Goal: Task Accomplishment & Management: Manage account settings

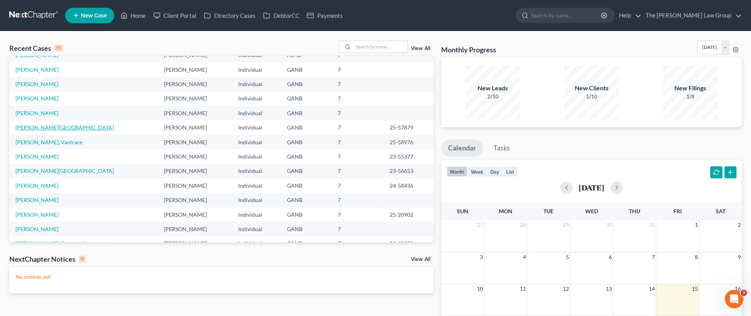
scroll to position [53, 0]
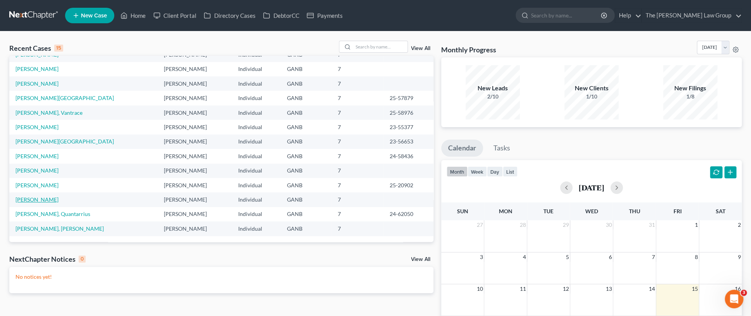
click at [36, 202] on link "[PERSON_NAME]" at bounding box center [36, 199] width 43 height 7
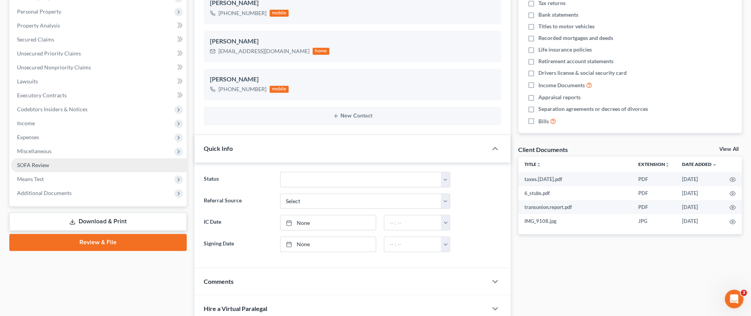
scroll to position [157, 0]
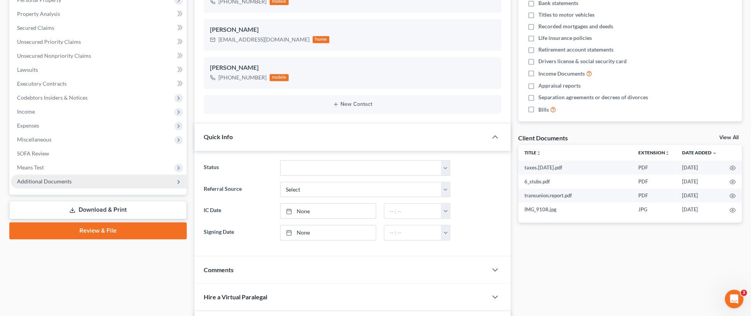
click at [69, 180] on span "Additional Documents" at bounding box center [44, 181] width 55 height 7
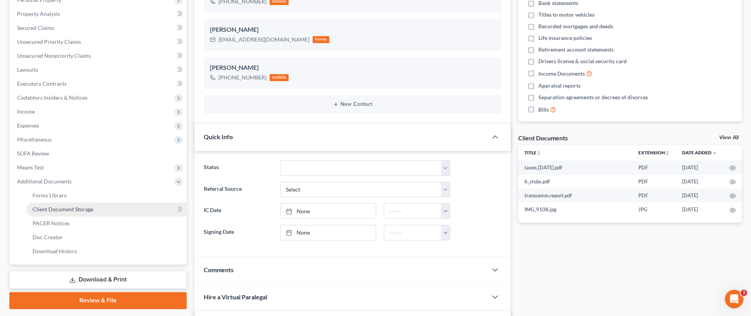
click at [76, 209] on span "Client Document Storage" at bounding box center [63, 209] width 61 height 7
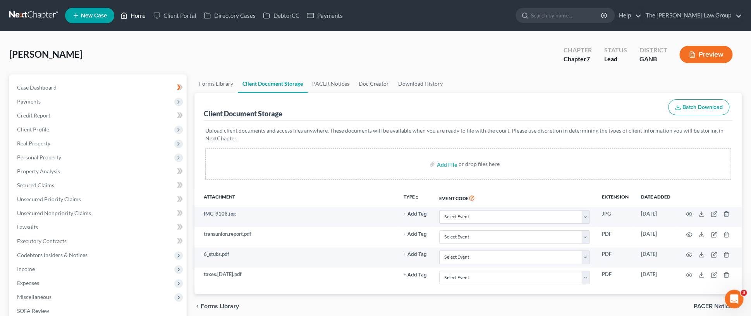
click at [139, 16] on link "Home" at bounding box center [133, 16] width 33 height 14
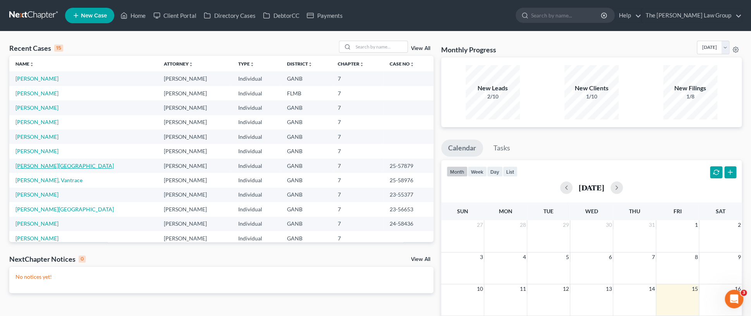
click at [39, 167] on link "[PERSON_NAME][GEOGRAPHIC_DATA]" at bounding box center [64, 165] width 98 height 7
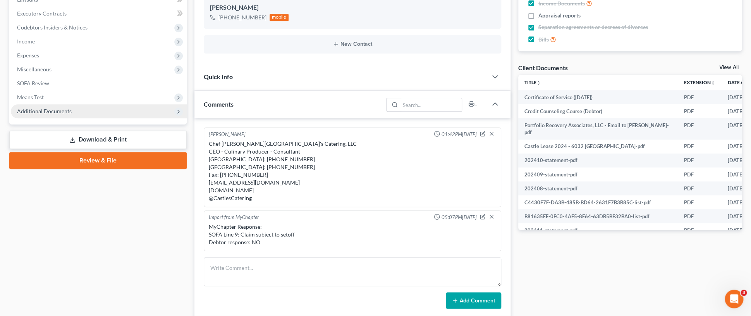
click at [86, 112] on span "Additional Documents" at bounding box center [99, 111] width 176 height 14
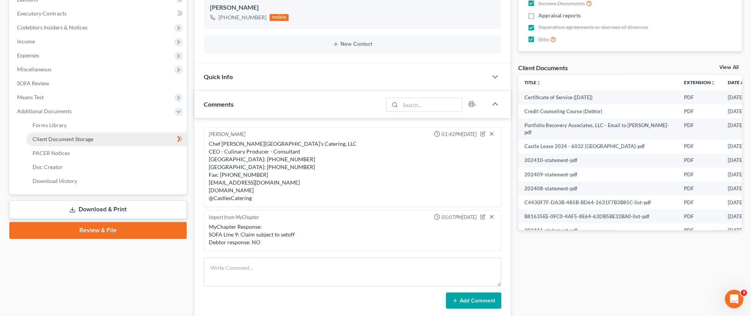
click at [80, 140] on span "Client Document Storage" at bounding box center [63, 139] width 61 height 7
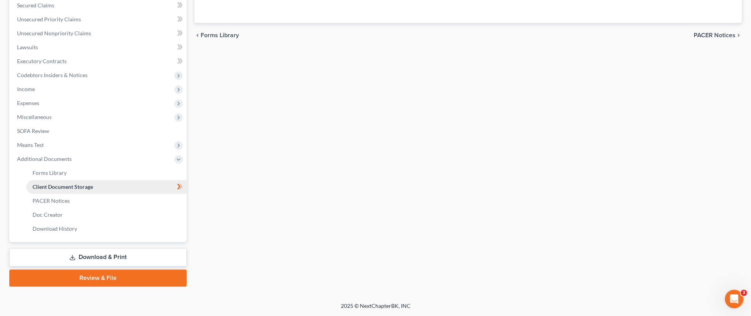
scroll to position [179, 0]
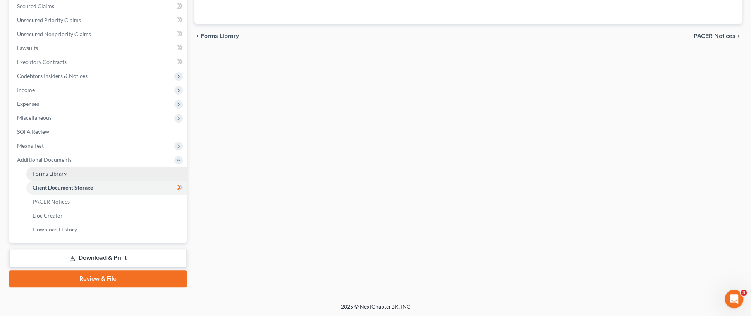
select select "5"
select select "35"
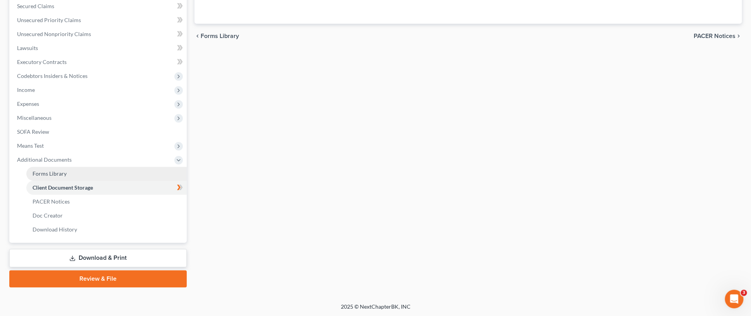
select select "35"
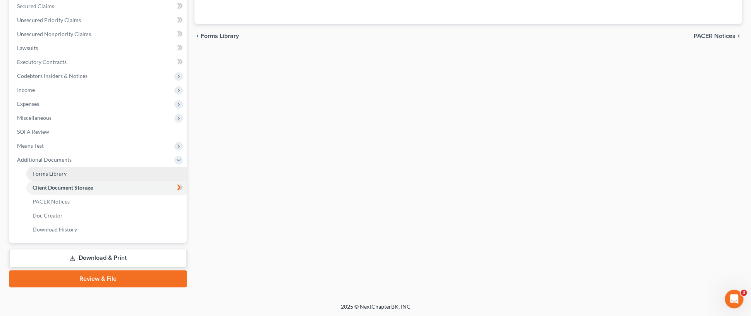
select select "35"
select select "5"
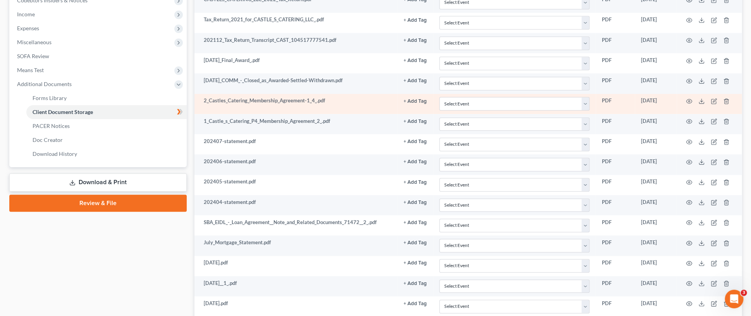
scroll to position [256, 0]
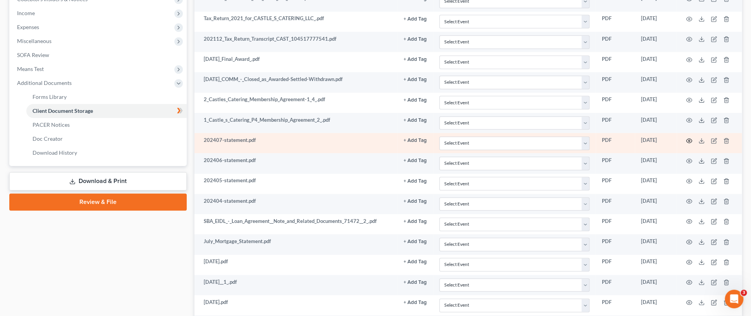
click at [689, 140] on circle "button" at bounding box center [689, 141] width 2 height 2
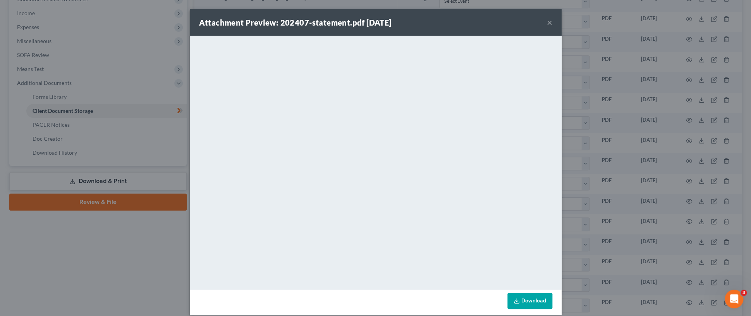
click at [549, 25] on button "×" at bounding box center [549, 22] width 5 height 9
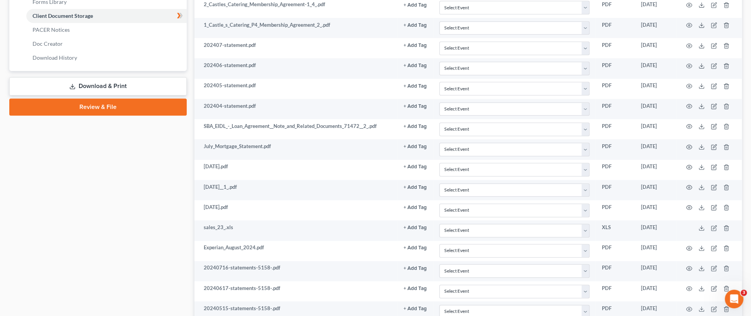
scroll to position [368, 0]
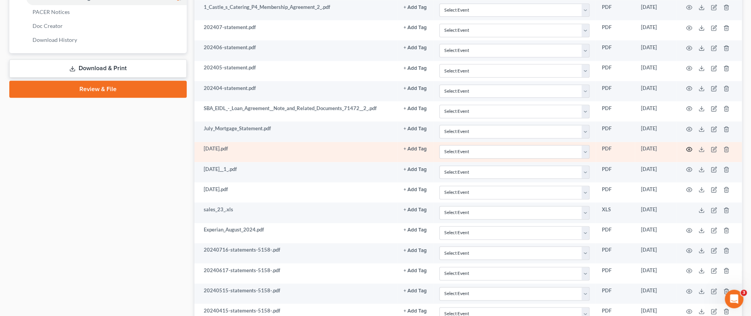
click at [690, 149] on icon "button" at bounding box center [689, 149] width 6 height 6
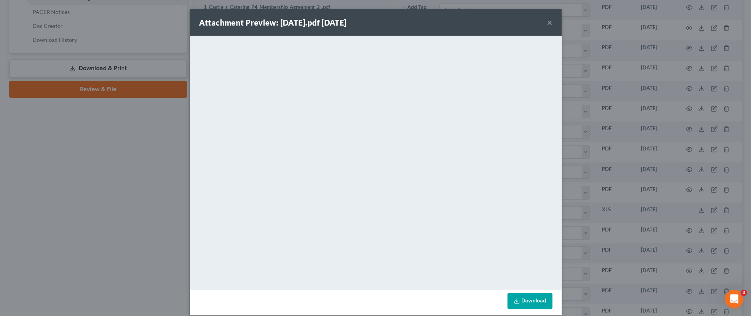
click at [551, 22] on button "×" at bounding box center [549, 22] width 5 height 9
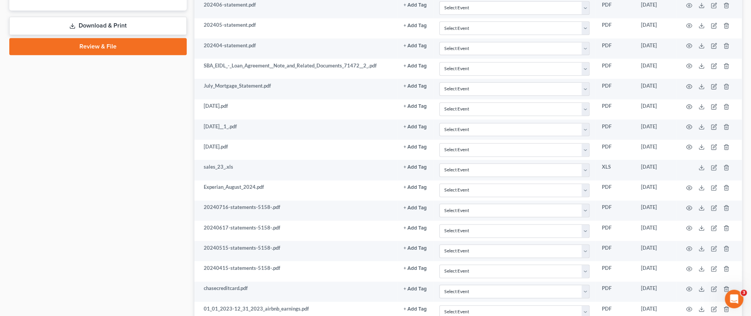
scroll to position [412, 0]
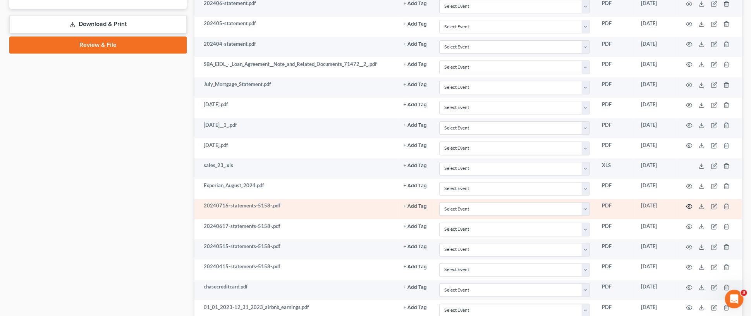
click at [689, 207] on circle "button" at bounding box center [689, 206] width 2 height 2
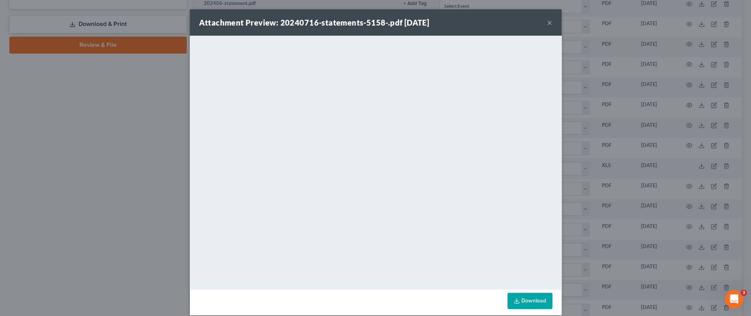
click at [549, 20] on button "×" at bounding box center [549, 22] width 5 height 9
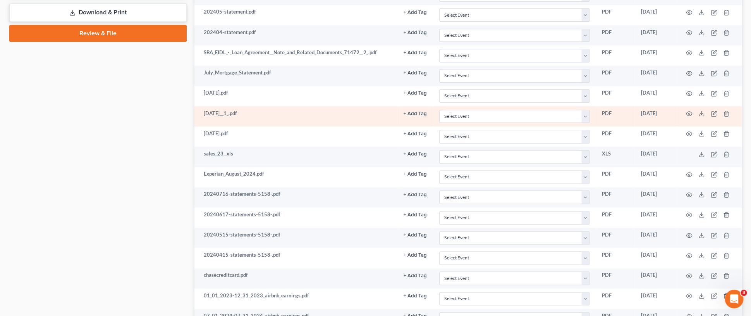
scroll to position [429, 0]
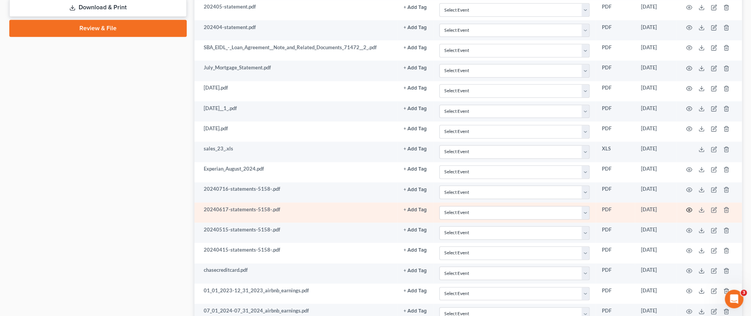
click at [688, 209] on icon "button" at bounding box center [689, 209] width 6 height 6
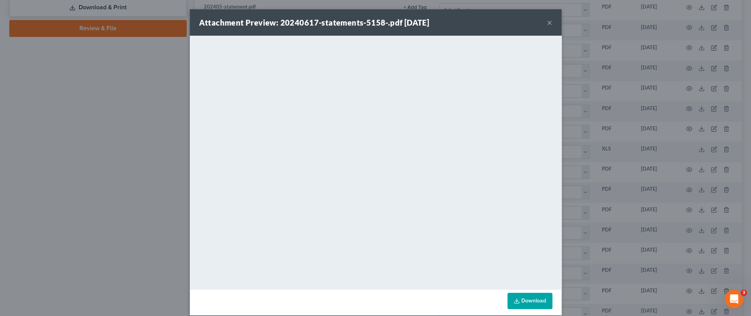
click at [550, 24] on button "×" at bounding box center [549, 22] width 5 height 9
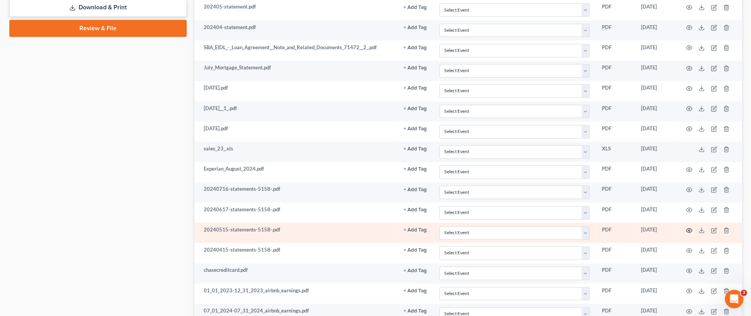
click at [690, 230] on icon "button" at bounding box center [689, 230] width 6 height 6
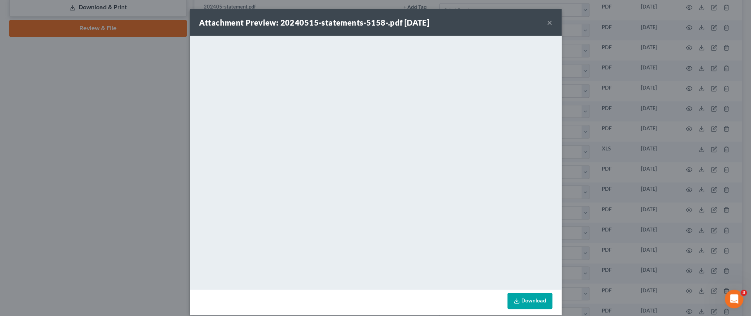
click at [549, 21] on button "×" at bounding box center [549, 22] width 5 height 9
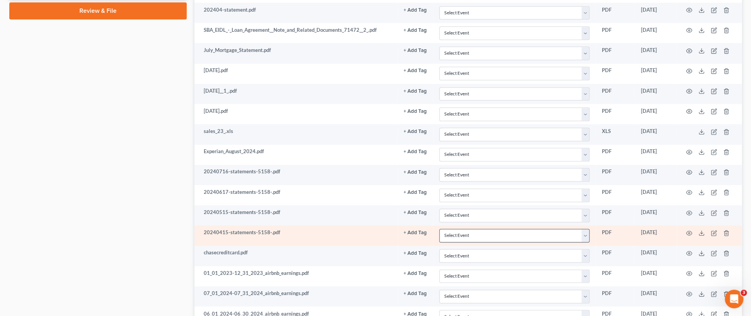
scroll to position [448, 0]
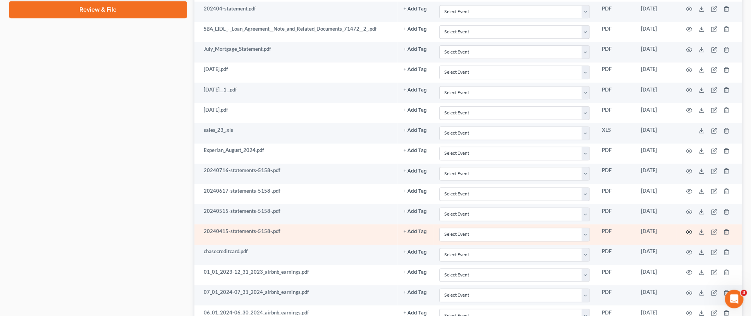
click at [690, 231] on icon "button" at bounding box center [689, 231] width 6 height 6
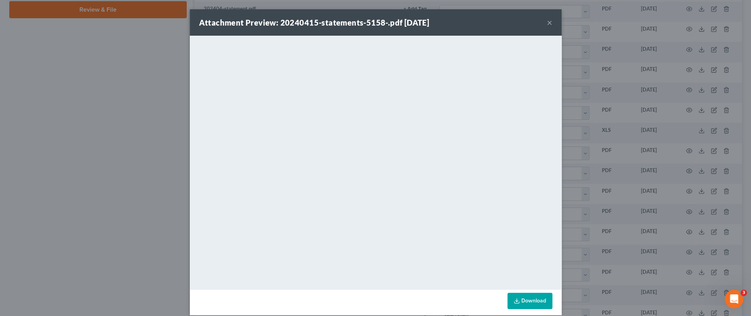
click at [550, 22] on button "×" at bounding box center [549, 22] width 5 height 9
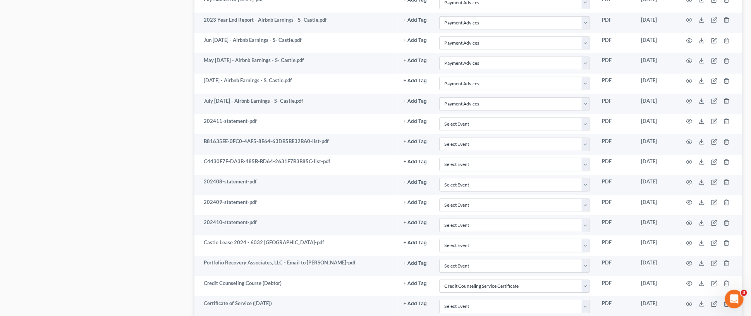
scroll to position [1046, 0]
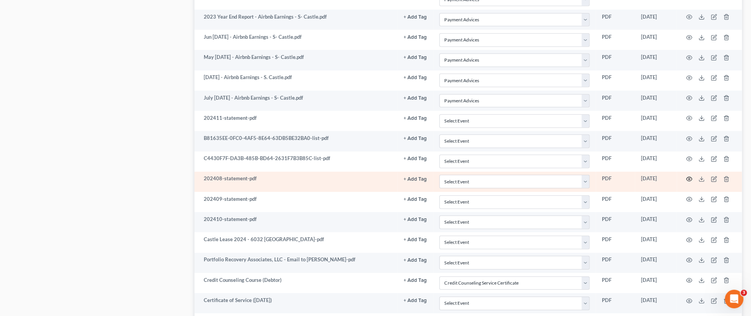
click at [691, 179] on icon "button" at bounding box center [689, 179] width 6 height 6
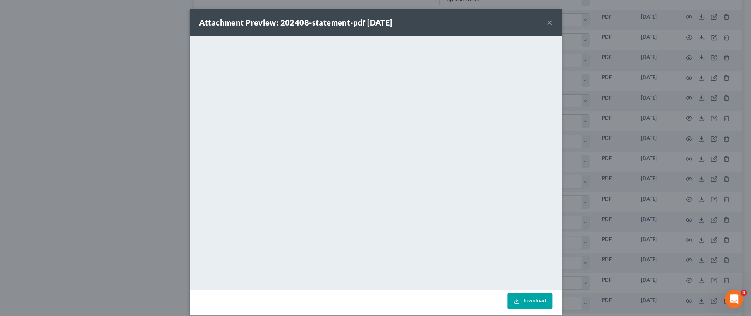
click at [549, 24] on button "×" at bounding box center [549, 22] width 5 height 9
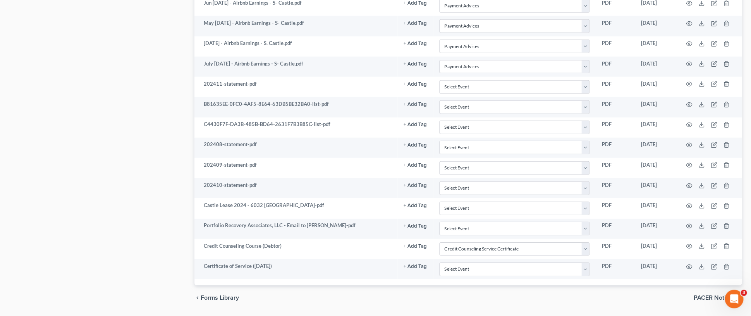
scroll to position [1082, 0]
